Goal: Navigation & Orientation: Find specific page/section

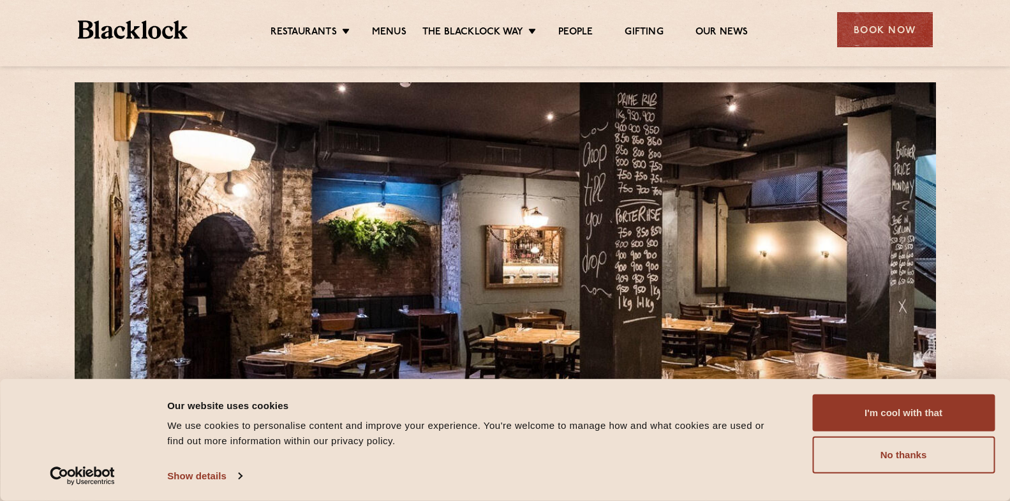
scroll to position [17, 0]
click at [387, 27] on link "Menus" at bounding box center [389, 33] width 34 height 14
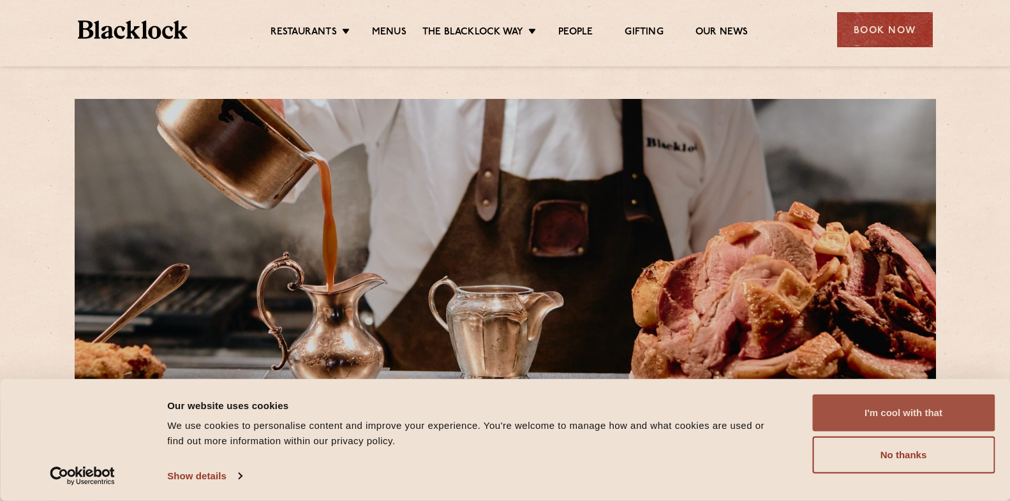
click at [910, 417] on button "I'm cool with that" at bounding box center [904, 412] width 183 height 37
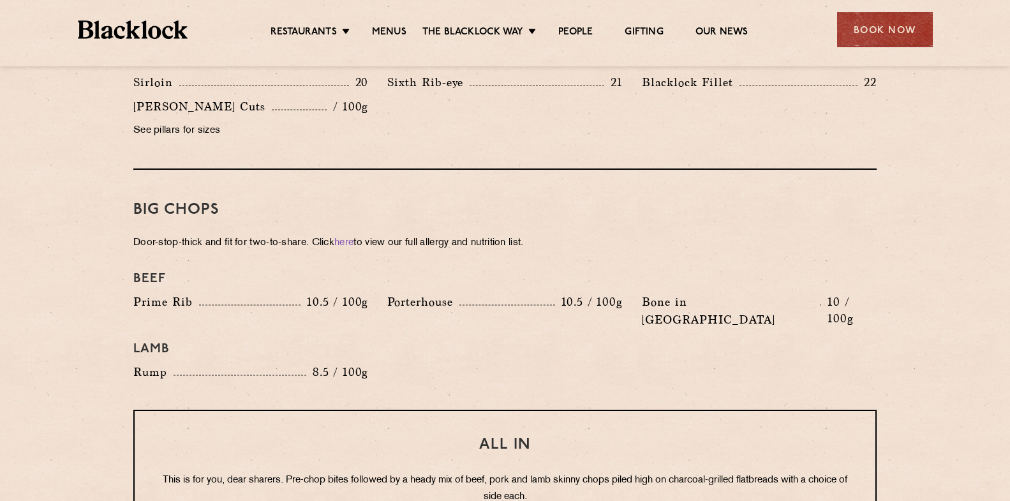
scroll to position [1312, 0]
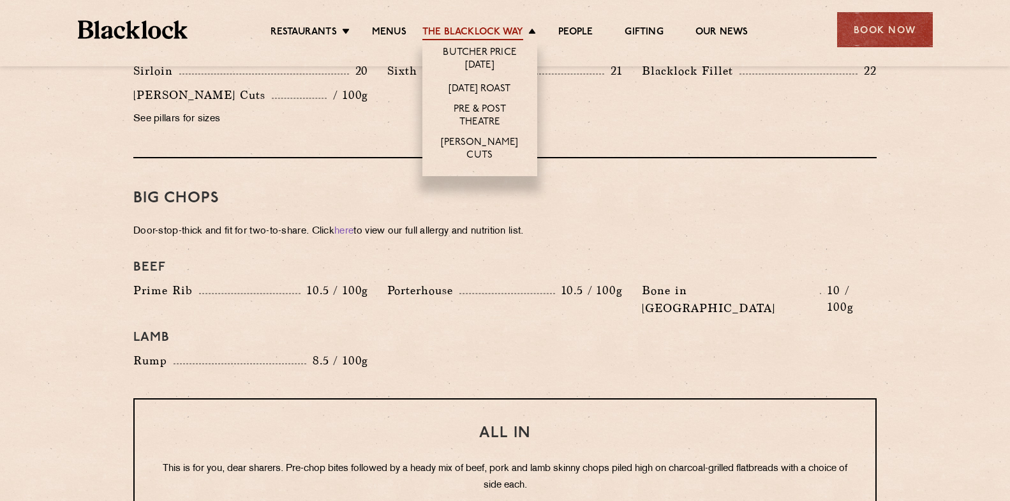
click at [493, 31] on link "The Blacklock Way" at bounding box center [473, 33] width 101 height 14
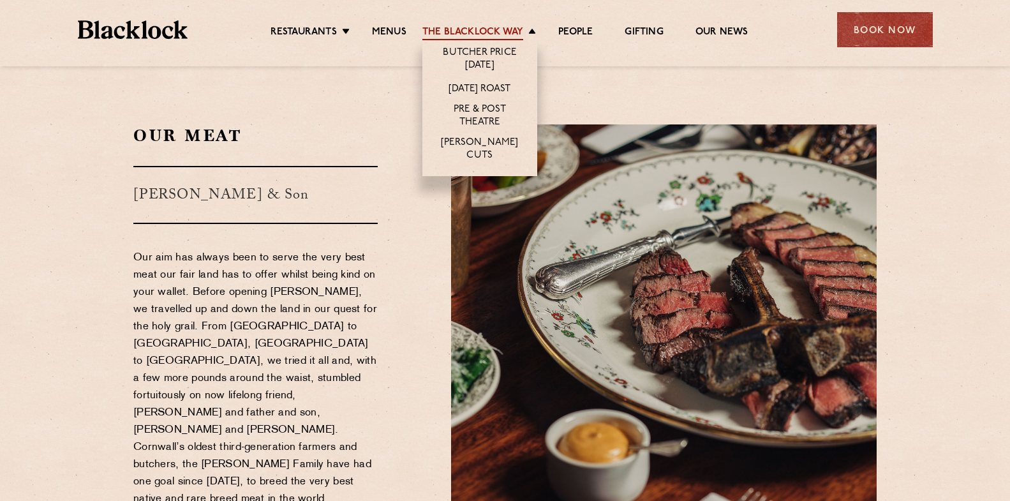
click at [493, 31] on link "The Blacklock Way" at bounding box center [473, 33] width 101 height 14
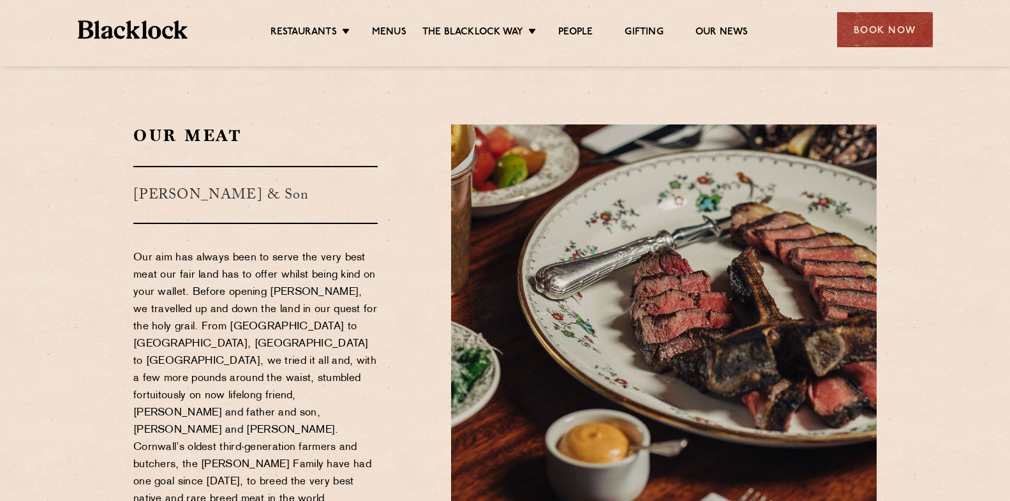
click at [493, 31] on link "The Blacklock Way" at bounding box center [473, 33] width 101 height 14
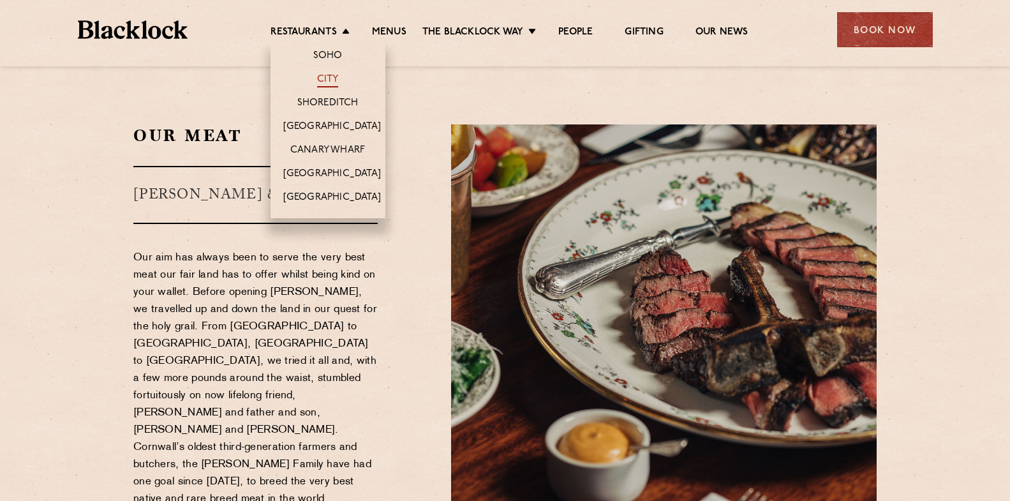
click at [325, 78] on link "City" at bounding box center [328, 80] width 22 height 14
